Goal: Navigation & Orientation: Understand site structure

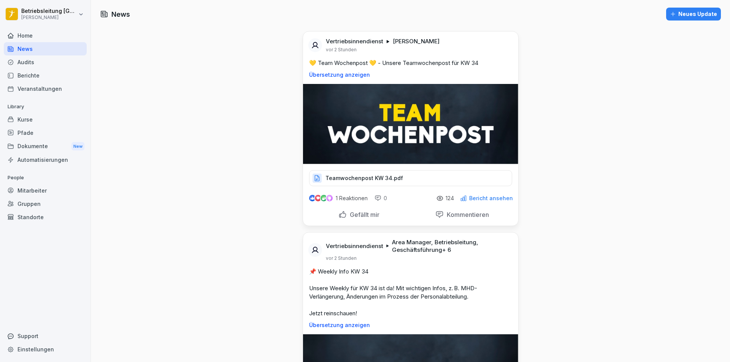
click at [31, 56] on div "Audits" at bounding box center [45, 62] width 83 height 13
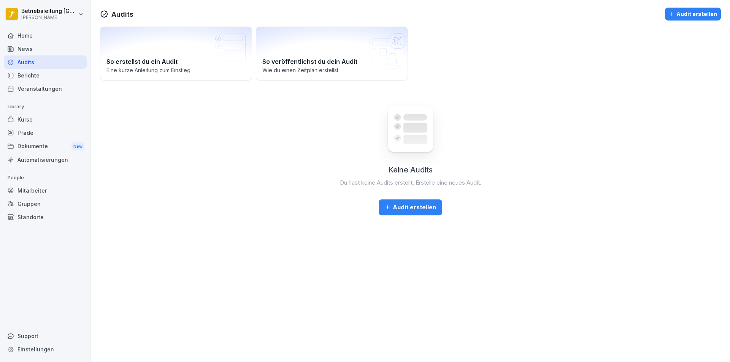
click at [32, 120] on div "Kurse" at bounding box center [45, 119] width 83 height 13
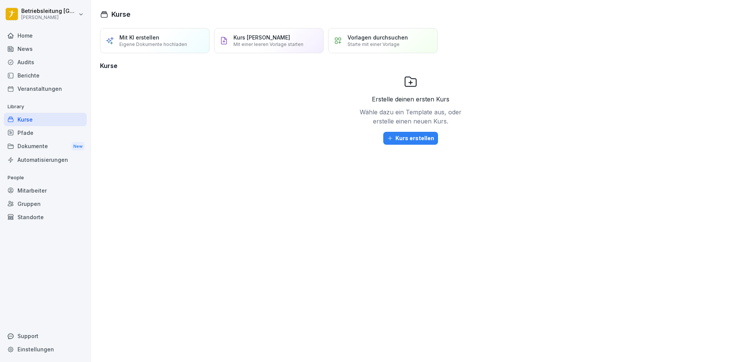
click at [146, 39] on p "Mit KI erstellen" at bounding box center [139, 37] width 40 height 6
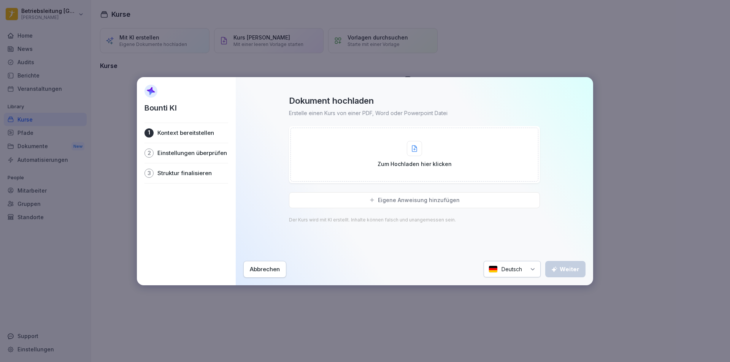
click at [268, 267] on div "Abbrechen" at bounding box center [265, 269] width 30 height 8
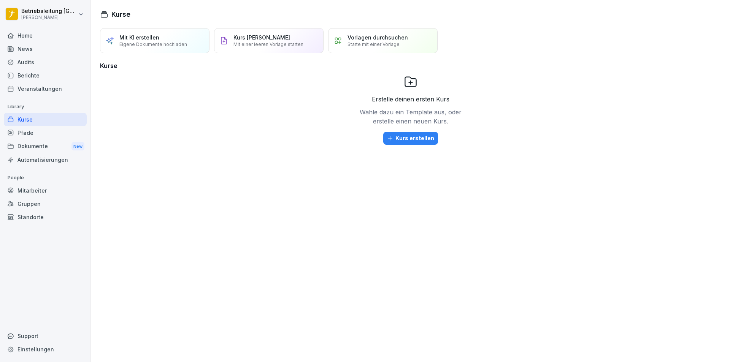
click at [20, 130] on div "Pfade" at bounding box center [45, 132] width 83 height 13
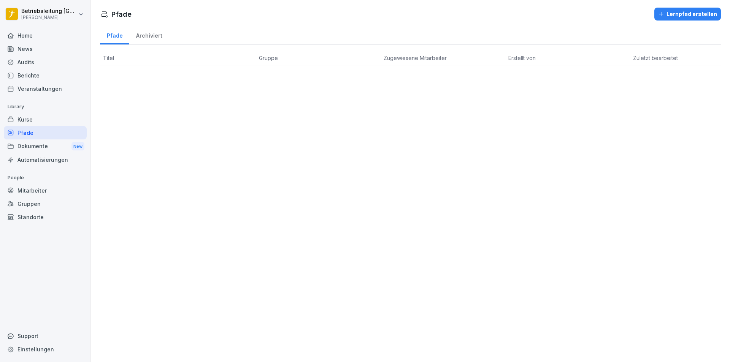
click at [37, 138] on div "Pfade" at bounding box center [45, 132] width 83 height 13
click at [40, 148] on div "Dokumente New" at bounding box center [45, 147] width 83 height 14
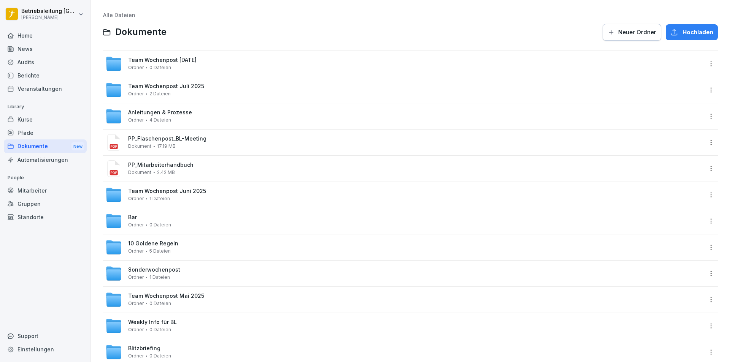
click at [48, 164] on div "Automatisierungen" at bounding box center [45, 159] width 83 height 13
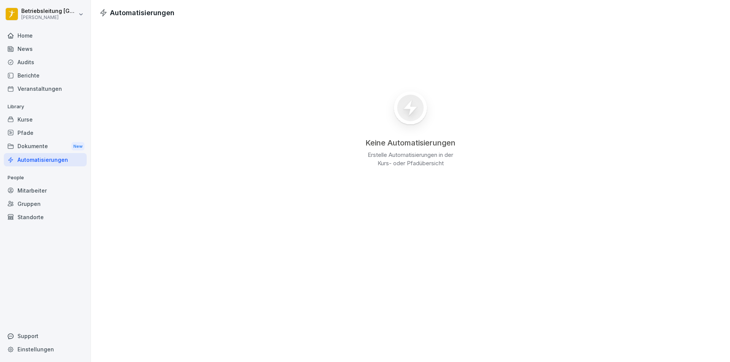
click at [36, 194] on div "Mitarbeiter" at bounding box center [45, 190] width 83 height 13
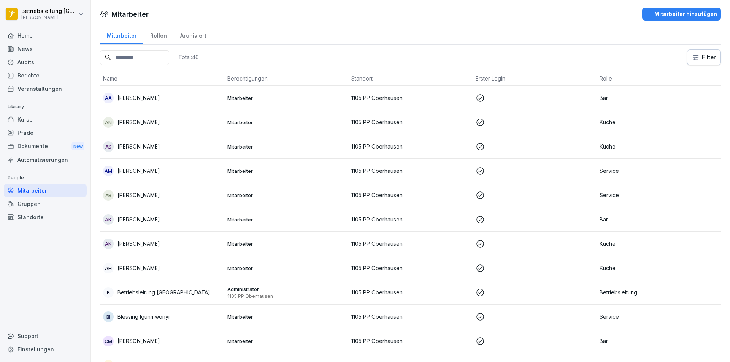
click at [200, 224] on div "AK [PERSON_NAME]" at bounding box center [162, 219] width 118 height 11
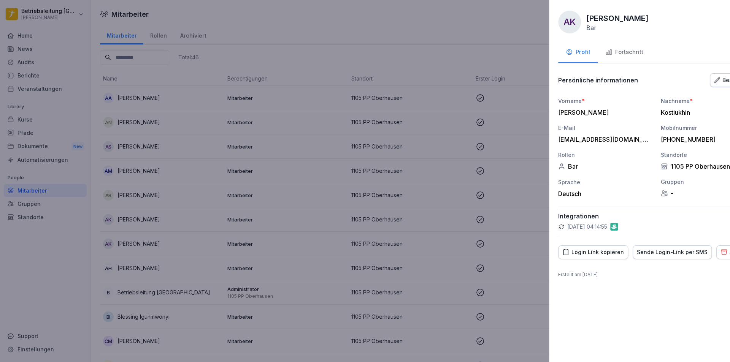
click at [208, 223] on div at bounding box center [365, 181] width 730 height 362
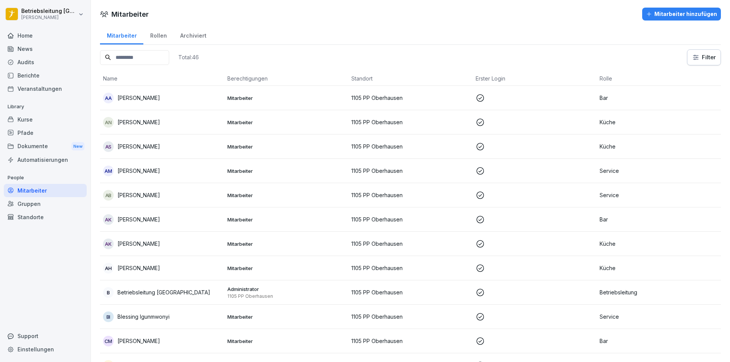
click at [40, 120] on div "Kurse" at bounding box center [45, 119] width 83 height 13
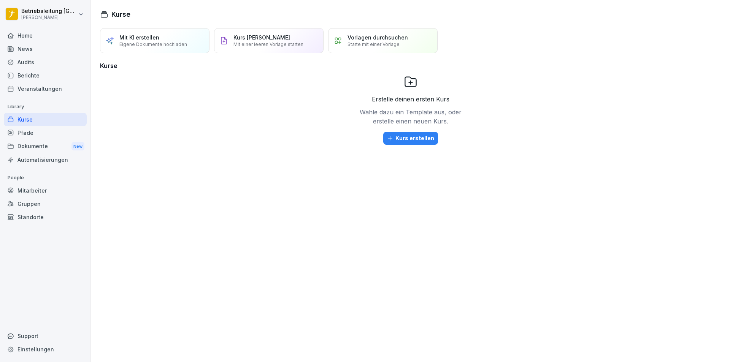
click at [44, 133] on div "Pfade" at bounding box center [45, 132] width 83 height 13
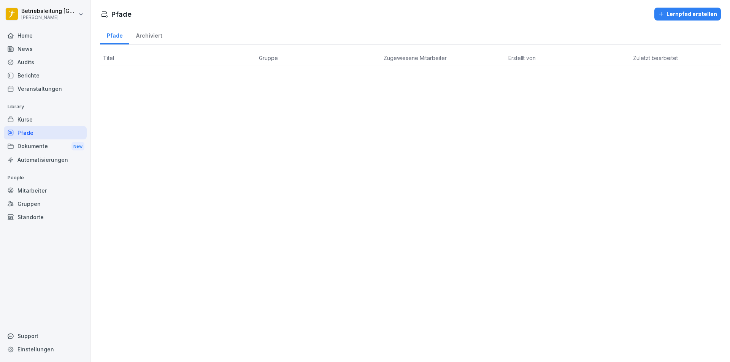
click at [34, 79] on div "Berichte" at bounding box center [45, 75] width 83 height 13
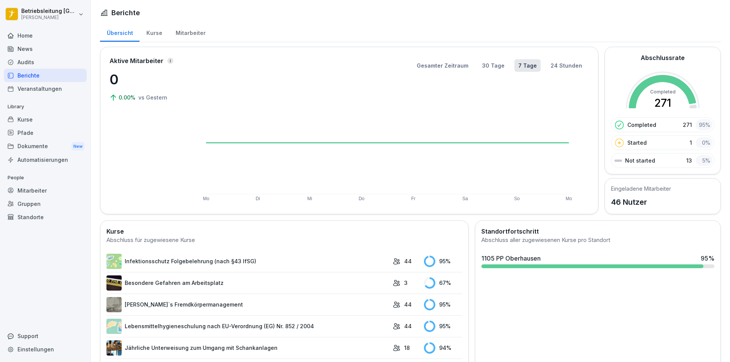
click at [176, 32] on div "Mitarbeiter" at bounding box center [190, 31] width 43 height 19
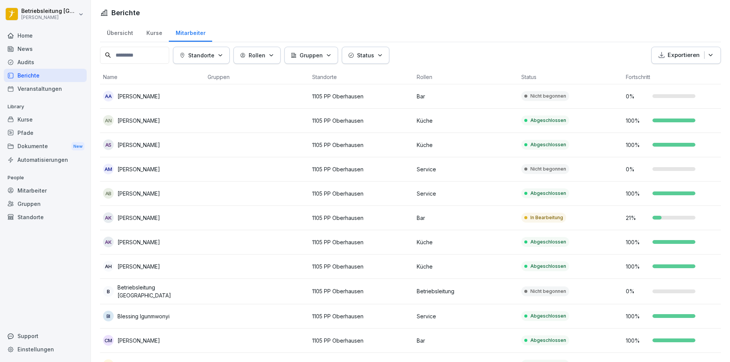
click at [230, 218] on td at bounding box center [257, 218] width 105 height 24
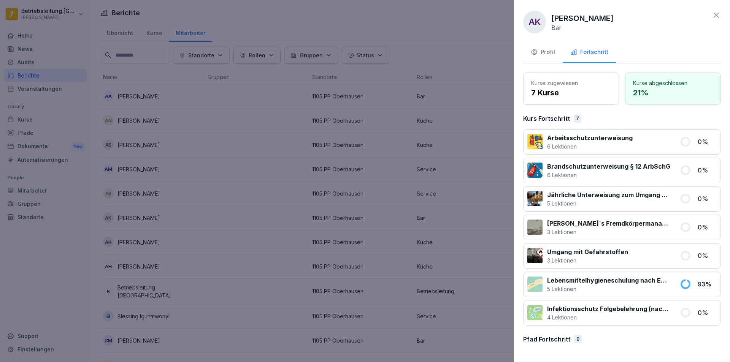
click at [351, 255] on div at bounding box center [365, 181] width 730 height 362
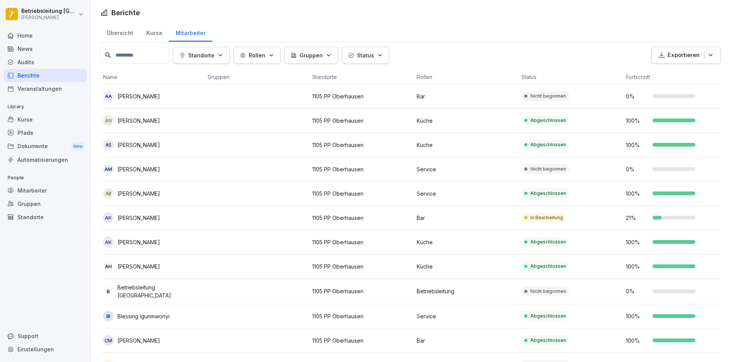
click at [655, 216] on div "21 %" at bounding box center [675, 218] width 98 height 8
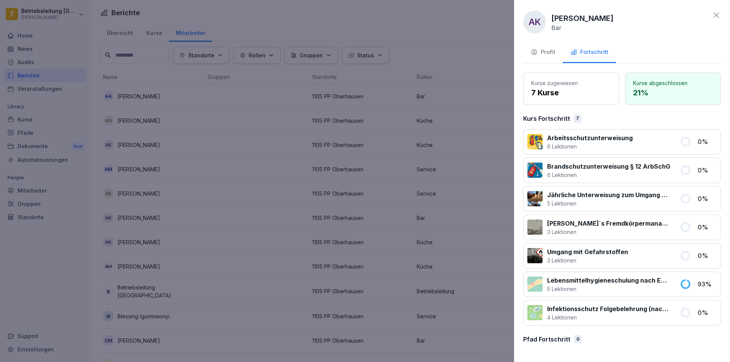
click at [424, 234] on div at bounding box center [365, 181] width 730 height 362
